Goal: Check status: Check status

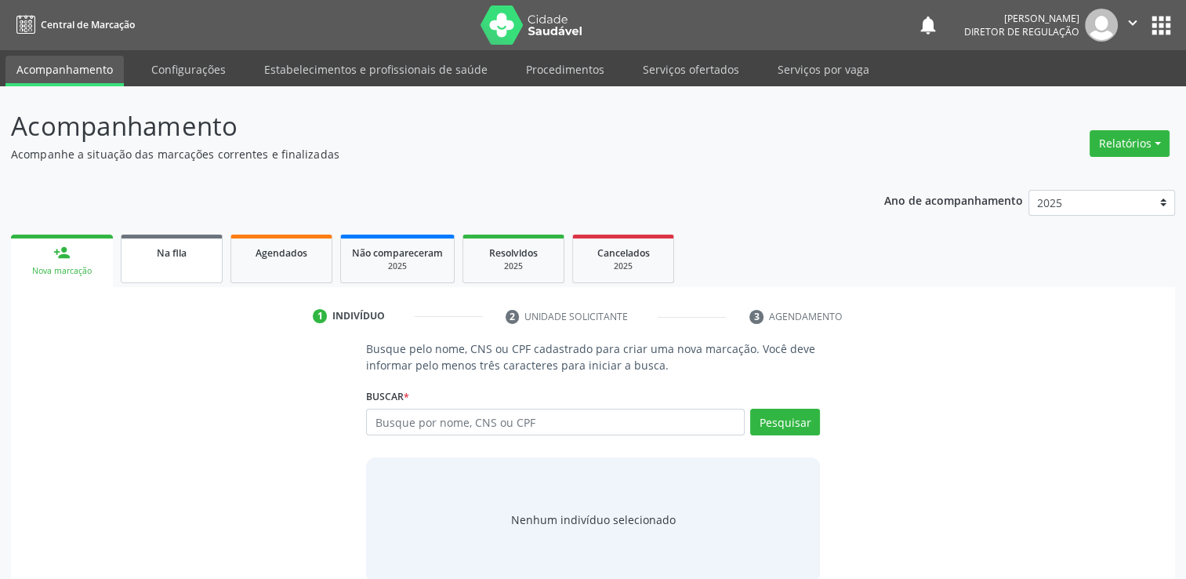
click at [161, 249] on span "Na fila" at bounding box center [172, 252] width 30 height 13
click at [1160, 38] on button "apps" at bounding box center [1161, 25] width 27 height 27
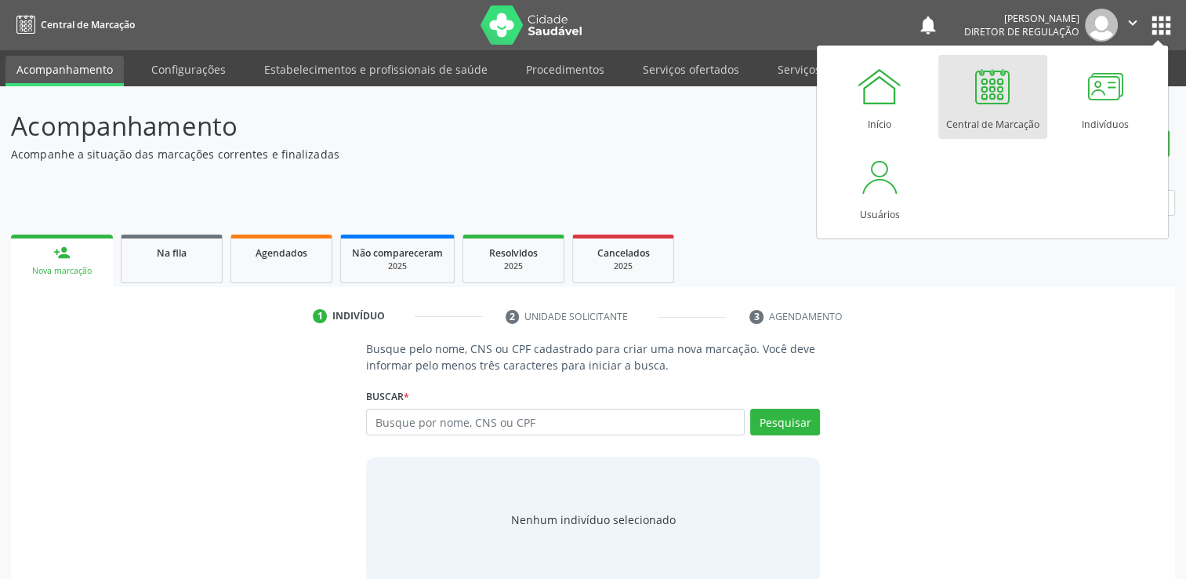
click at [996, 105] on div at bounding box center [992, 86] width 47 height 47
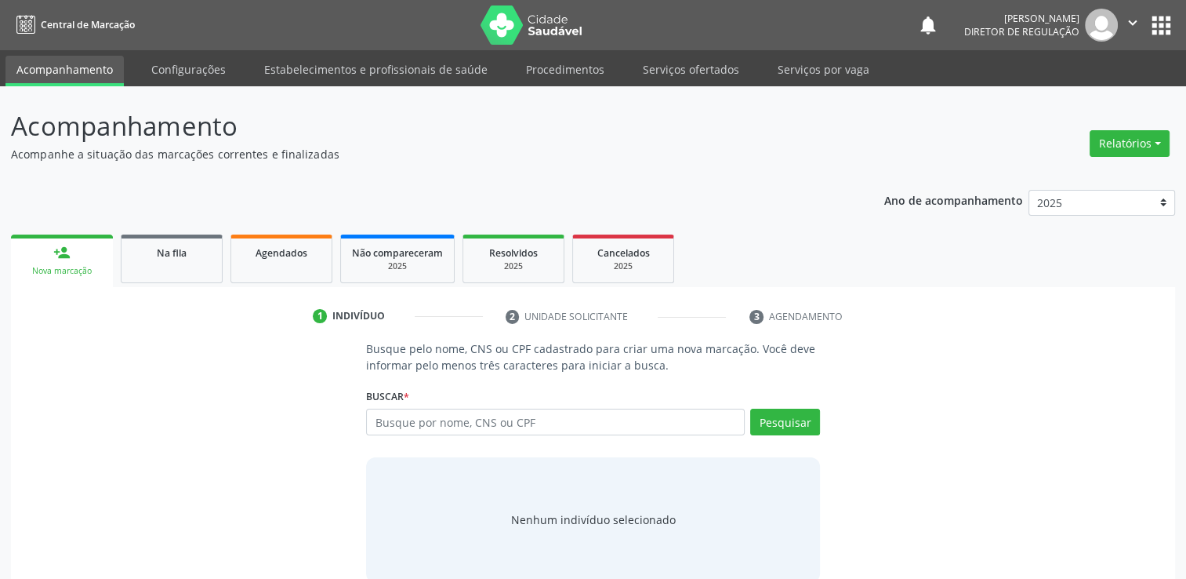
click at [1154, 27] on button "apps" at bounding box center [1161, 25] width 27 height 27
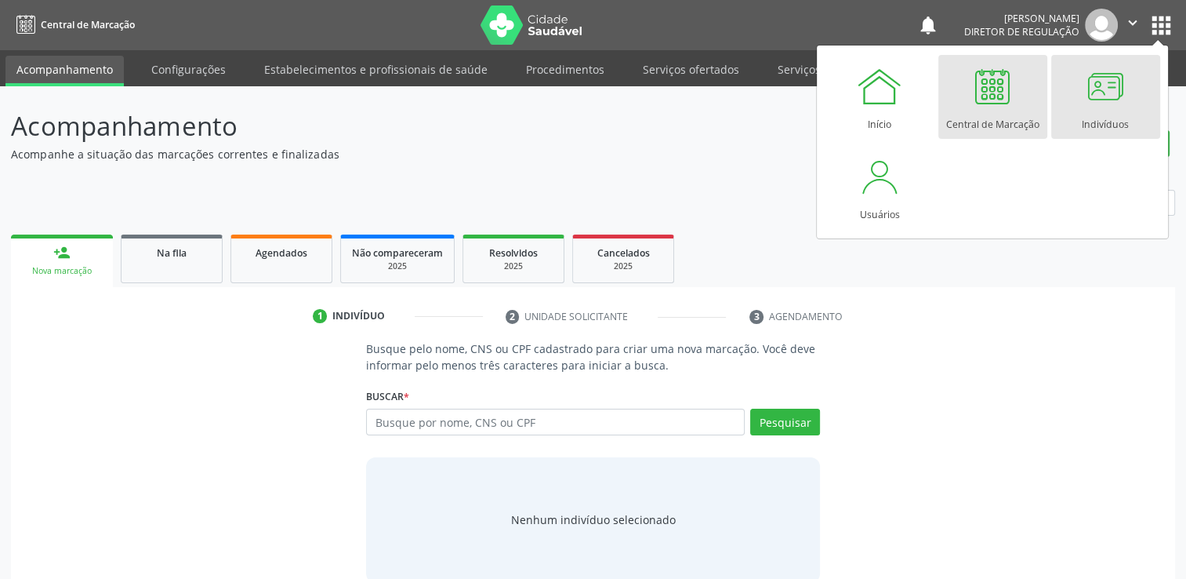
click at [1112, 95] on div at bounding box center [1105, 86] width 47 height 47
